Goal: Information Seeking & Learning: Find specific fact

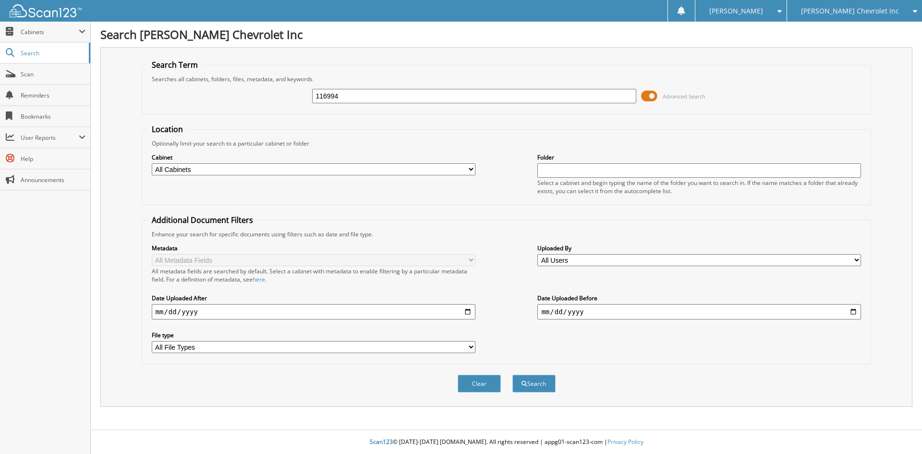
type input "116994"
click at [513, 375] on button "Search" at bounding box center [534, 384] width 43 height 18
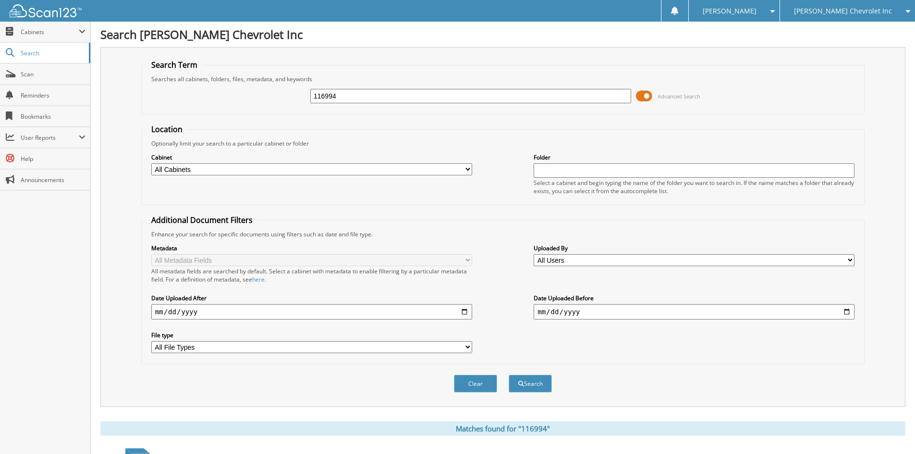
click at [94, 317] on div "Search [PERSON_NAME] Chevrolet Inc Search Term Searches all cabinets, folders, …" at bounding box center [503, 433] width 824 height 866
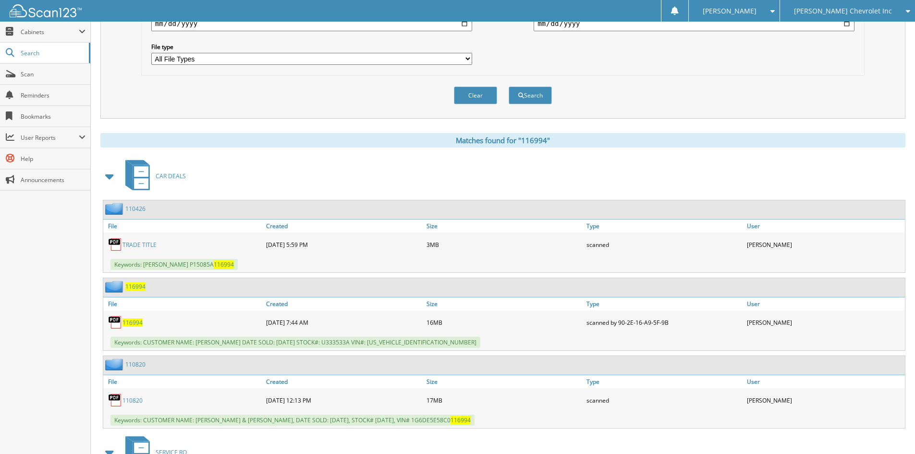
scroll to position [336, 0]
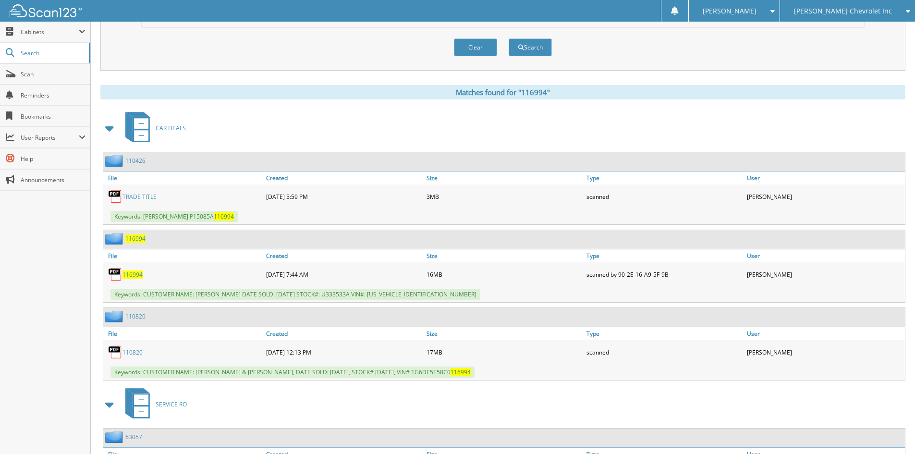
click at [147, 295] on span "Keywords: CUSTOMER NAME: WILLIAM THEBEAU DATE SOLD: 08/27/2025 STOCK#: U333533A…" at bounding box center [296, 294] width 370 height 11
drag, startPoint x: 144, startPoint y: 294, endPoint x: 459, endPoint y: 300, distance: 315.7
click at [459, 300] on div "Keywords: CUSTOMER NAME: WILLIAM THEBEAU DATE SOLD: 08/27/2025 STOCK#: U333533A…" at bounding box center [504, 294] width 802 height 16
copy span "CUSTOMER NAME: WILLIAM THEBEAU DATE SOLD: 08/27/2025 STOCK#: U333533A VIN#: 1GN…"
click at [732, 150] on div "CAR DEALS 110426 File Created Size" at bounding box center [502, 305] width 805 height 392
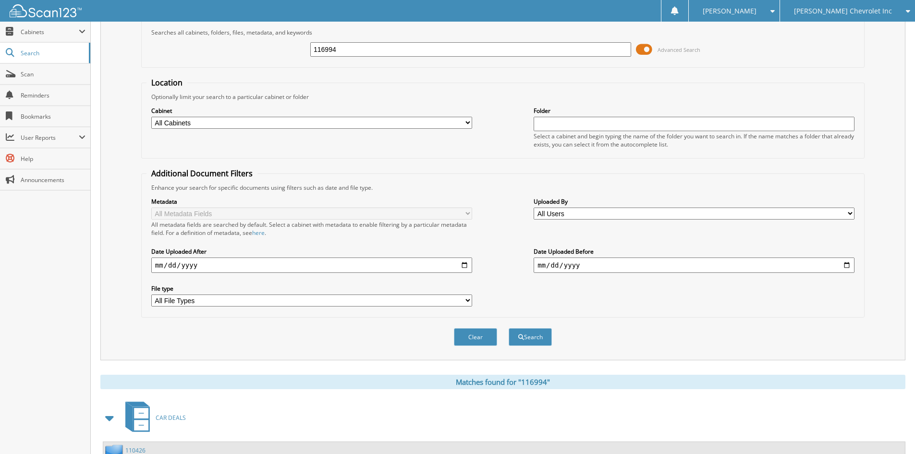
scroll to position [0, 0]
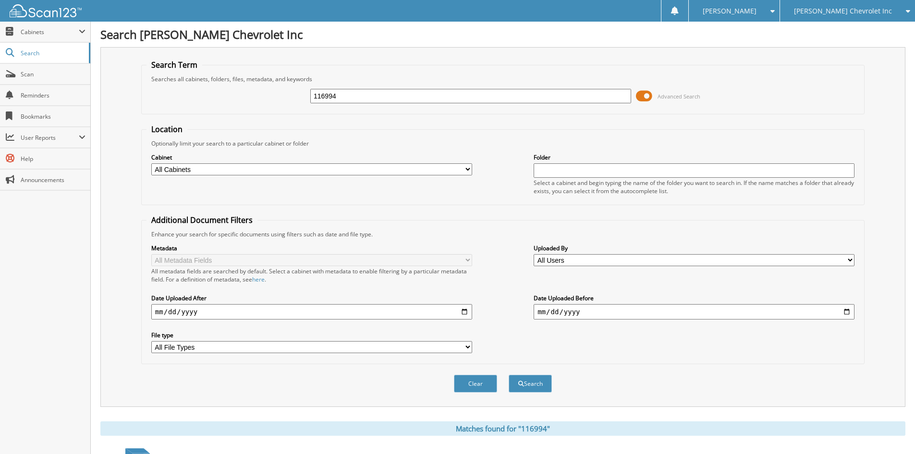
drag, startPoint x: 393, startPoint y: 89, endPoint x: 177, endPoint y: 49, distance: 220.5
click at [179, 49] on div "Search Term Searches all cabinets, folders, files, metadata, and keywords 11699…" at bounding box center [502, 227] width 805 height 360
type input "116715"
click at [509, 375] on button "Search" at bounding box center [530, 384] width 43 height 18
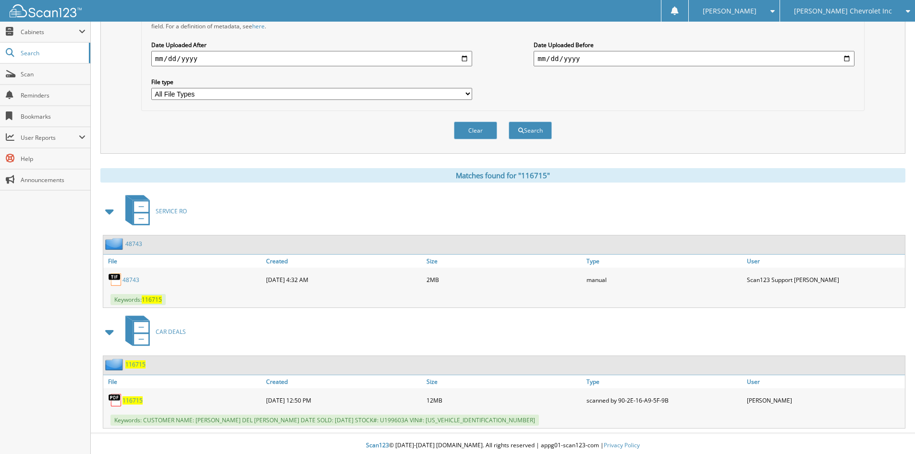
scroll to position [257, 0]
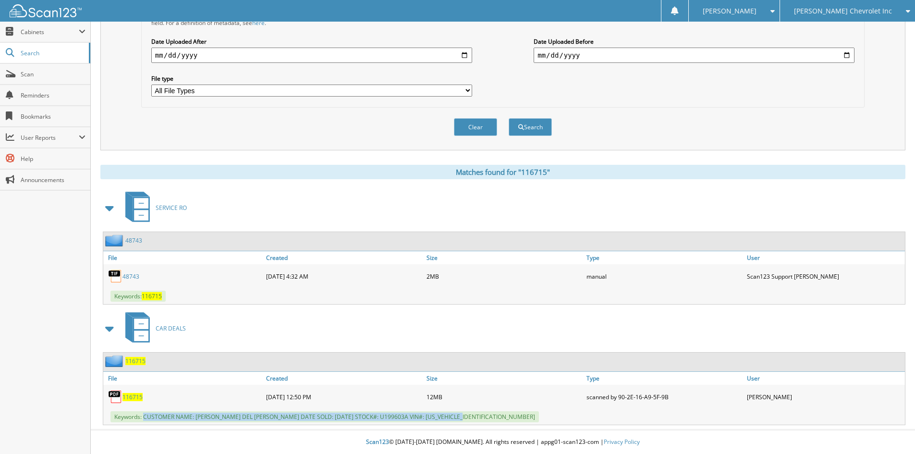
drag, startPoint x: 145, startPoint y: 417, endPoint x: 486, endPoint y: 416, distance: 341.1
click at [488, 416] on div "Keywords: CUSTOMER NAME: LUCIA DEL CAMPO ANDRES DATE SOLD: 08/15/2025 STOCK#: U…" at bounding box center [504, 417] width 802 height 16
copy span "CUSTOMER NAME: LUCIA DEL CAMPO ANDRES DATE SOLD: 08/15/2025 STOCK#: U199603A VI…"
drag, startPoint x: 185, startPoint y: 110, endPoint x: 183, endPoint y: 118, distance: 8.2
click at [185, 110] on div "Clear Search" at bounding box center [503, 127] width 724 height 39
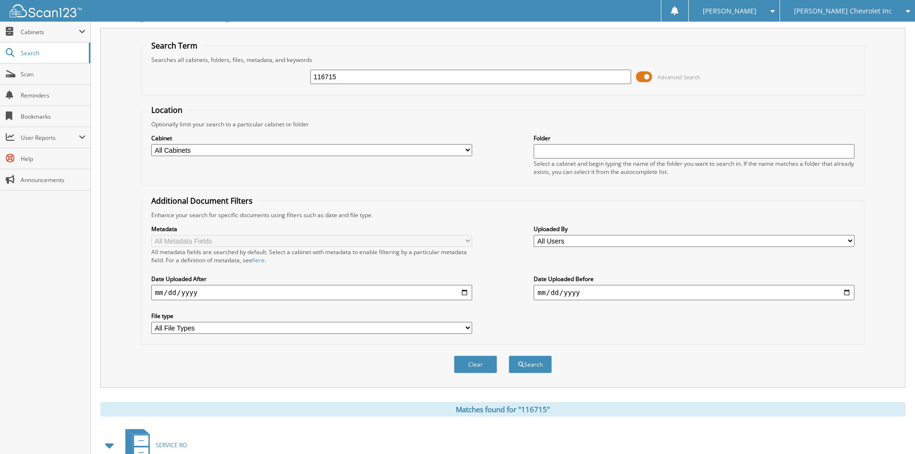
scroll to position [17, 0]
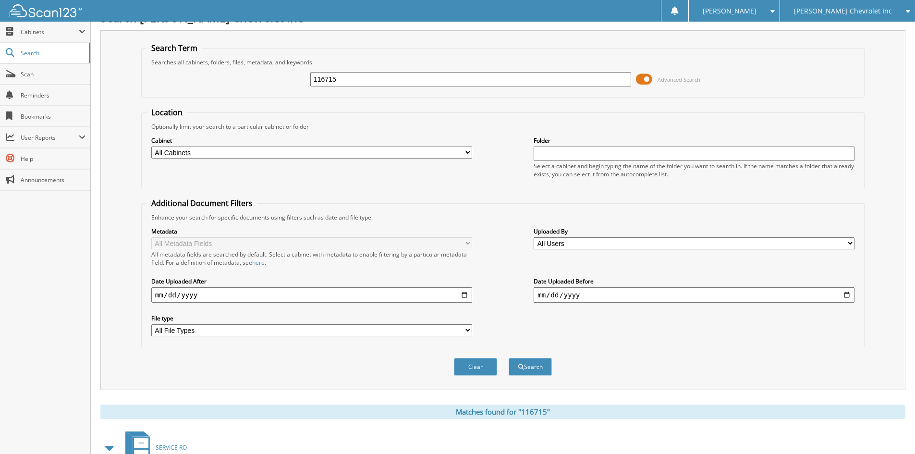
drag, startPoint x: 365, startPoint y: 78, endPoint x: 112, endPoint y: 28, distance: 257.7
click at [118, 29] on div "Search Jim Butler Chevrolet Inc Search Term Searches all cabinets, folders, fil…" at bounding box center [503, 338] width 824 height 711
type input "116715"
click at [509, 358] on button "Search" at bounding box center [530, 367] width 43 height 18
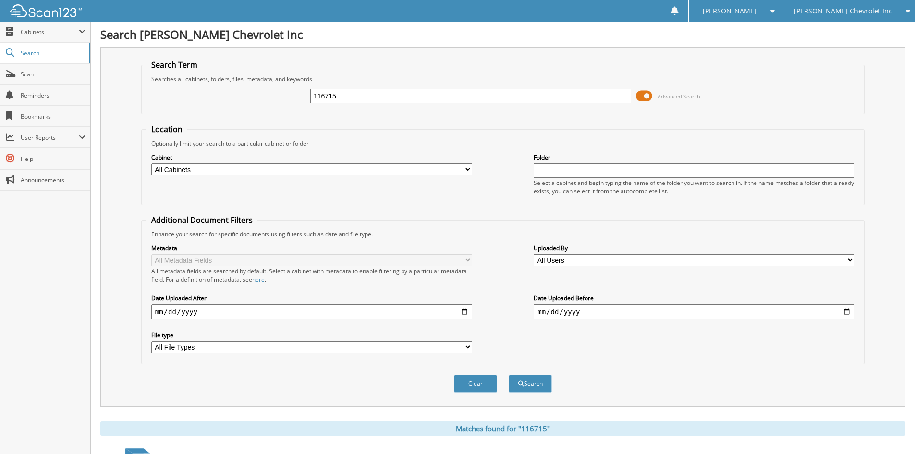
drag, startPoint x: 357, startPoint y: 95, endPoint x: 226, endPoint y: 96, distance: 130.7
click at [229, 97] on div "116715 Advanced Search" at bounding box center [503, 96] width 713 height 26
type input "116715"
click at [509, 375] on button "Search" at bounding box center [530, 384] width 43 height 18
click at [333, 97] on input "116715" at bounding box center [470, 96] width 321 height 14
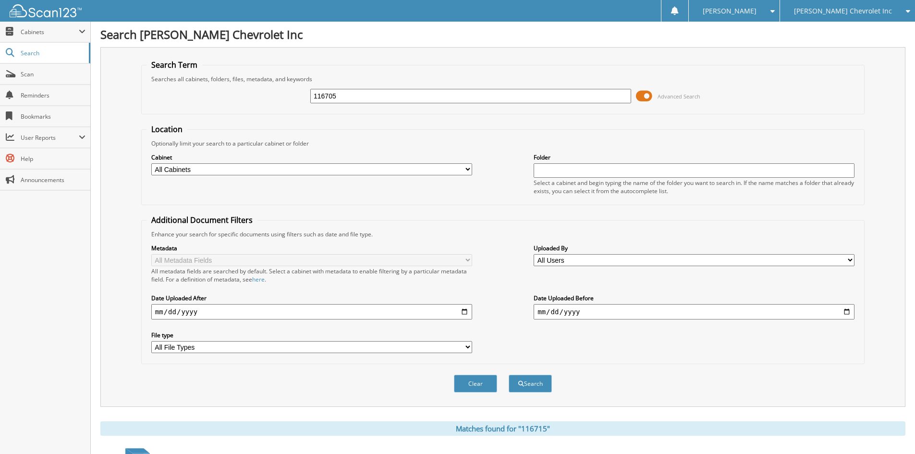
type input "116705"
click at [509, 375] on button "Search" at bounding box center [530, 384] width 43 height 18
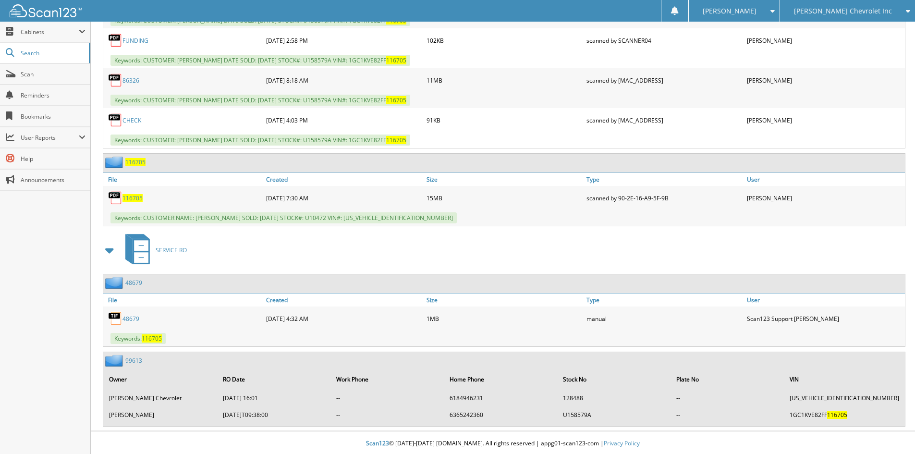
scroll to position [614, 0]
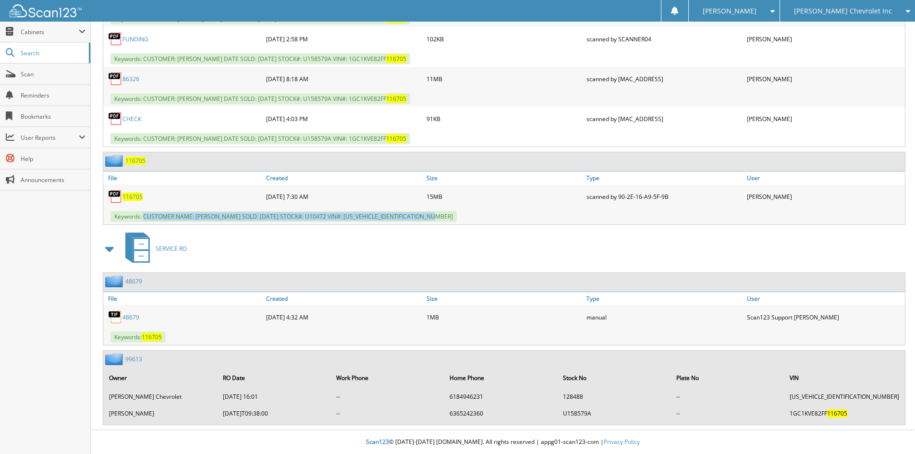
drag, startPoint x: 144, startPoint y: 217, endPoint x: 441, endPoint y: 218, distance: 297.4
click at [441, 218] on span "Keywords: CUSTOMER NAME: [PERSON_NAME] SOLD: [DATE] STOCK#: U10472 VIN#: [US_VE…" at bounding box center [284, 216] width 346 height 11
copy span "CUSTOMER NAME: [PERSON_NAME] SOLD: [DATE] STOCK#: U10472 VIN#: [US_VEHICLE_IDEN…"
click at [887, 4] on div "[PERSON_NAME] Chevrolet Inc" at bounding box center [847, 11] width 125 height 22
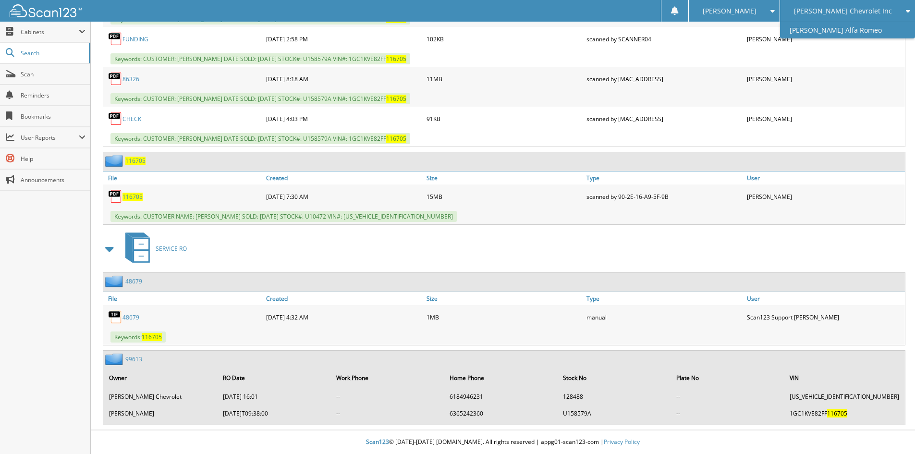
click at [885, 25] on link "[PERSON_NAME] Alfa Romeo" at bounding box center [847, 30] width 135 height 17
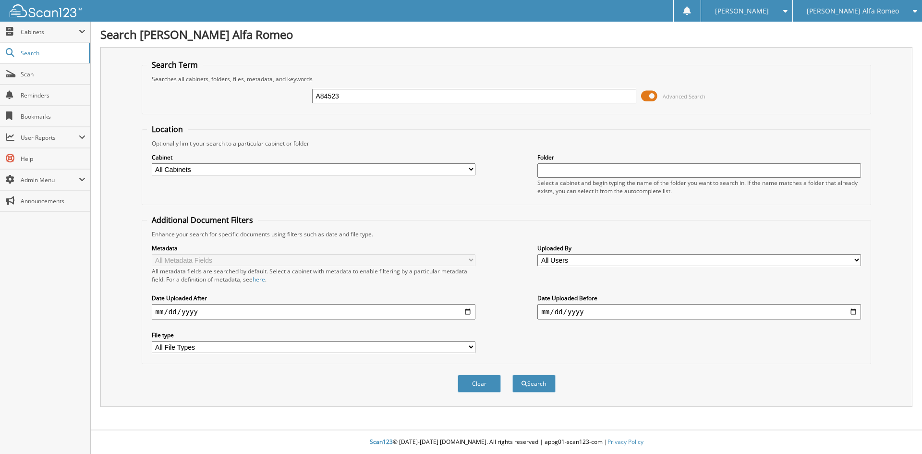
type input "A84523"
click at [513, 375] on button "Search" at bounding box center [534, 384] width 43 height 18
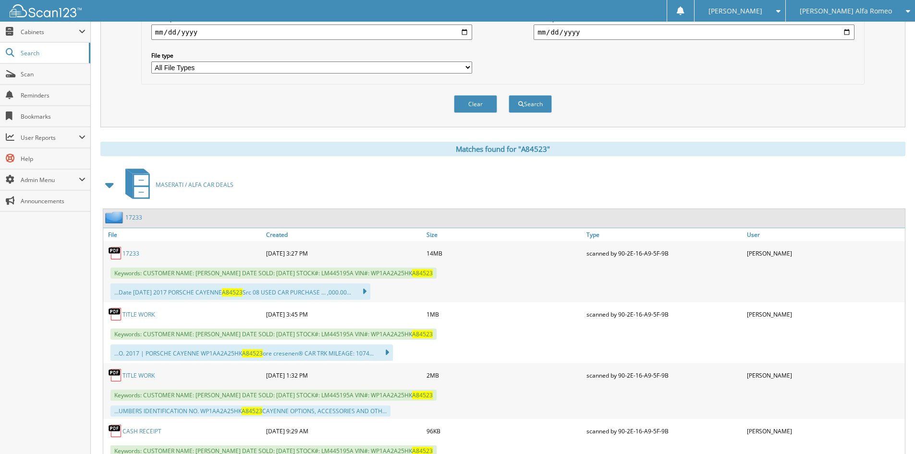
scroll to position [288, 0]
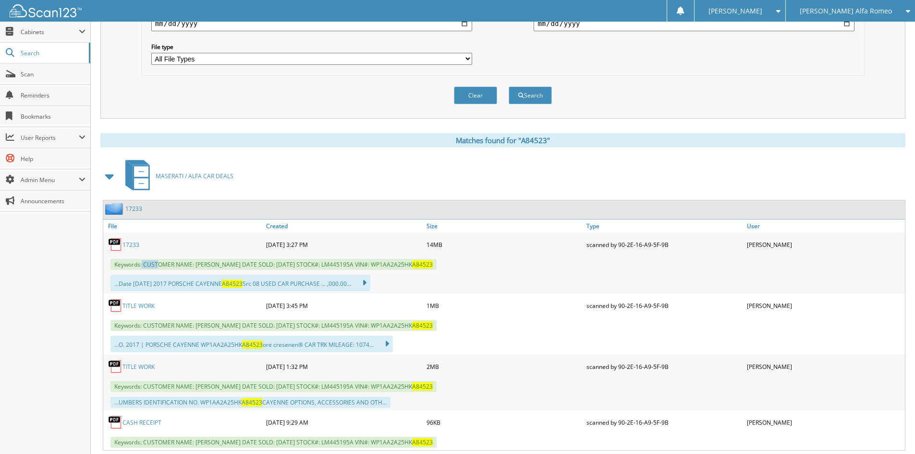
drag, startPoint x: 143, startPoint y: 262, endPoint x: 160, endPoint y: 263, distance: 17.8
click at [160, 263] on span "Keywords: CUSTOMER NAME: NATHANIEL DAUGHERTY DATE SOLD: 07/14/2025 STOCK#: LM44…" at bounding box center [274, 264] width 326 height 11
click at [155, 263] on span "Keywords: CUSTOMER NAME: NATHANIEL DAUGHERTY DATE SOLD: 07/14/2025 STOCK#: LM44…" at bounding box center [274, 264] width 326 height 11
drag, startPoint x: 145, startPoint y: 266, endPoint x: 471, endPoint y: 269, distance: 326.2
click at [471, 269] on div "Keywords: CUSTOMER NAME: NATHANIEL DAUGHERTY DATE SOLD: 07/14/2025 STOCK#: LM44…" at bounding box center [504, 265] width 802 height 16
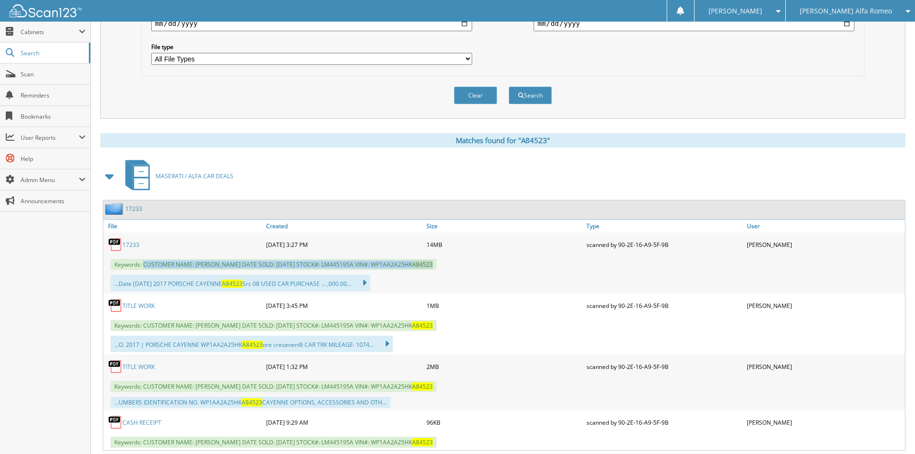
copy span "CUSTOMER NAME: NATHANIEL DAUGHERTY DATE SOLD: 07/14/2025 STOCK#: LM445195A VIN#…"
click at [814, 67] on div "Metadata All Metadata Fields All metadata fields are searched by default. Selec…" at bounding box center [503, 10] width 713 height 121
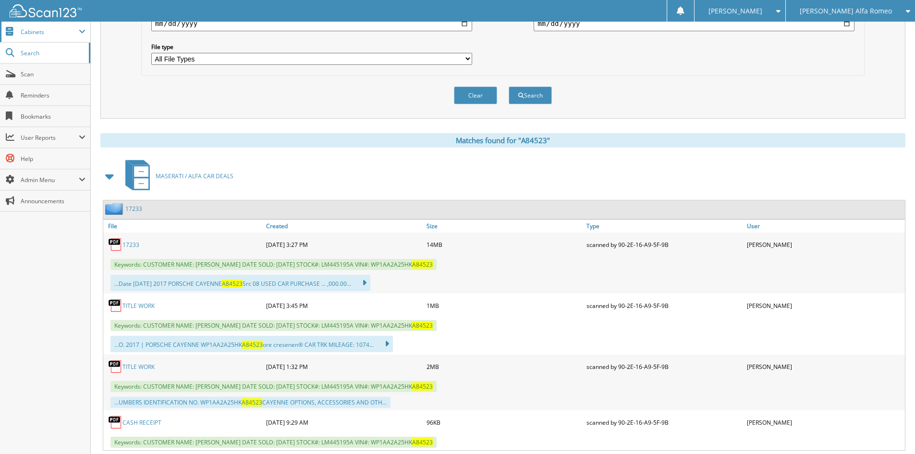
click at [52, 31] on span "Cabinets" at bounding box center [50, 32] width 58 height 8
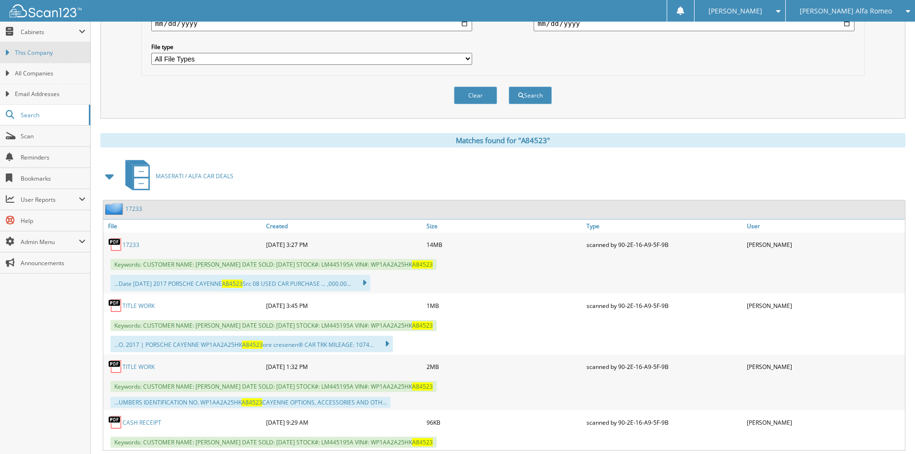
click at [60, 56] on span "This Company" at bounding box center [50, 53] width 71 height 9
